Goal: Information Seeking & Learning: Learn about a topic

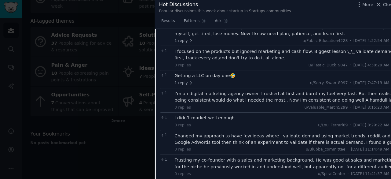
scroll to position [1001, 0]
click at [134, 157] on div at bounding box center [195, 89] width 391 height 179
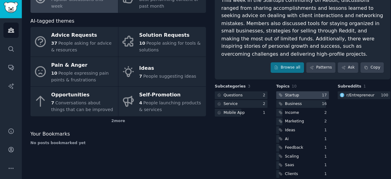
click at [291, 93] on div at bounding box center [296, 97] width 52 height 8
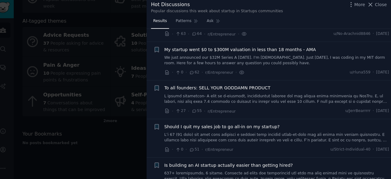
scroll to position [182, 0]
click at [237, 88] on span "To all founders: SELL YOUR GODDAMN PRODUCT" at bounding box center [221, 89] width 104 height 6
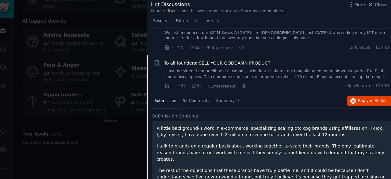
scroll to position [207, 0]
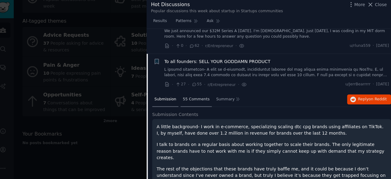
click at [194, 95] on div "55 Comments" at bounding box center [200, 101] width 31 height 15
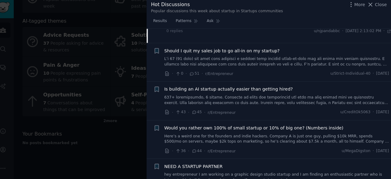
scroll to position [560, 0]
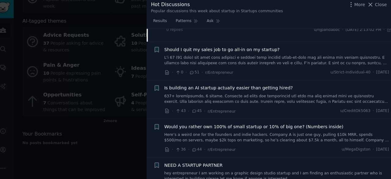
click at [212, 133] on link "Here’s a weird one for the founders and indie hackers. Company A is just one gu…" at bounding box center [279, 138] width 220 height 11
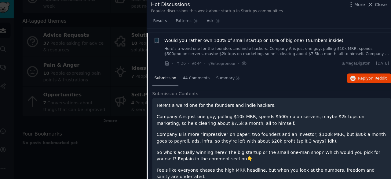
scroll to position [344, 0]
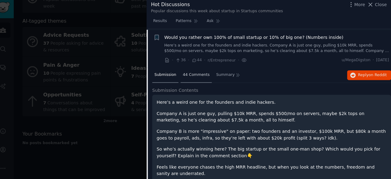
click at [193, 76] on span "44 Comments" at bounding box center [200, 76] width 26 height 5
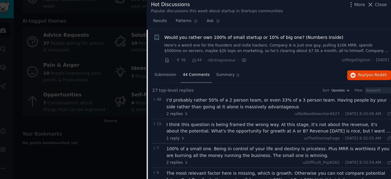
click at [382, 37] on div "Would you rather own 100% of small startup or 10% of big one? (Numbers inside)" at bounding box center [279, 40] width 220 height 6
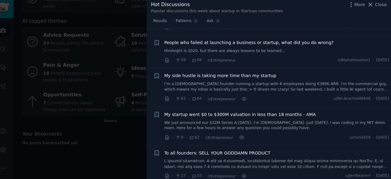
scroll to position [120, 0]
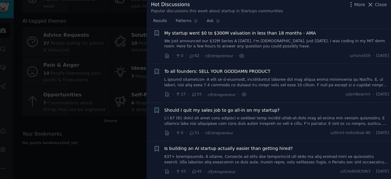
click at [176, 108] on span "Should I quit my sales job to go all-in on my startup?" at bounding box center [225, 111] width 113 height 6
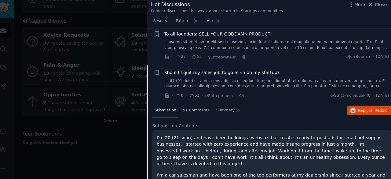
scroll to position [230, 0]
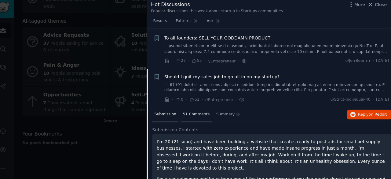
click at [193, 115] on span "51 Comments" at bounding box center [200, 115] width 26 height 5
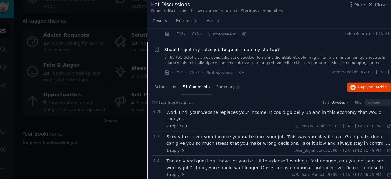
scroll to position [258, 0]
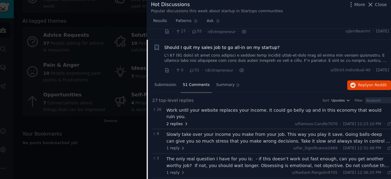
click at [182, 122] on span "2 replies" at bounding box center [181, 124] width 21 height 5
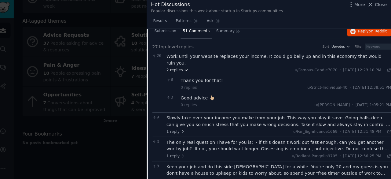
scroll to position [314, 0]
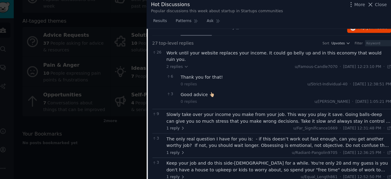
click at [164, 112] on span "9" at bounding box center [162, 114] width 11 height 5
click at [178, 138] on div "The only real question I have for you is: - if this doesn’t work out fast enoug…" at bounding box center [281, 142] width 220 height 13
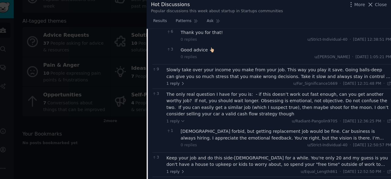
scroll to position [359, 0]
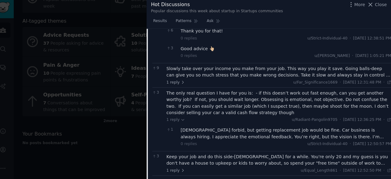
click at [189, 154] on div "Keep your job and do this side-[DEMOGRAPHIC_DATA] for a while. You're only 20 a…" at bounding box center [281, 160] width 220 height 13
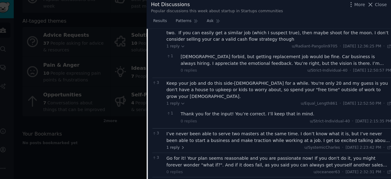
scroll to position [435, 0]
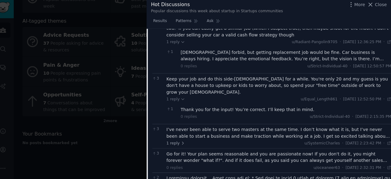
click at [227, 127] on div "I’ve never been able to serve two masters at the same time. I don’t know what i…" at bounding box center [281, 133] width 220 height 13
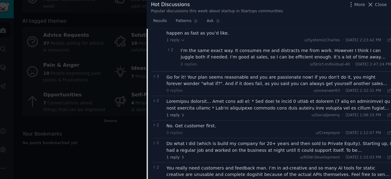
scroll to position [569, 0]
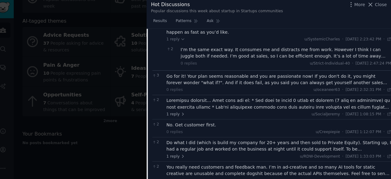
click at [241, 140] on div "Do what I did (which is build my company for 20+ years and then sold to Private…" at bounding box center [281, 146] width 220 height 13
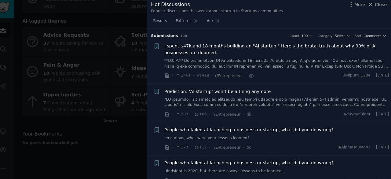
scroll to position [0, 0]
